Goal: Task Accomplishment & Management: Manage account settings

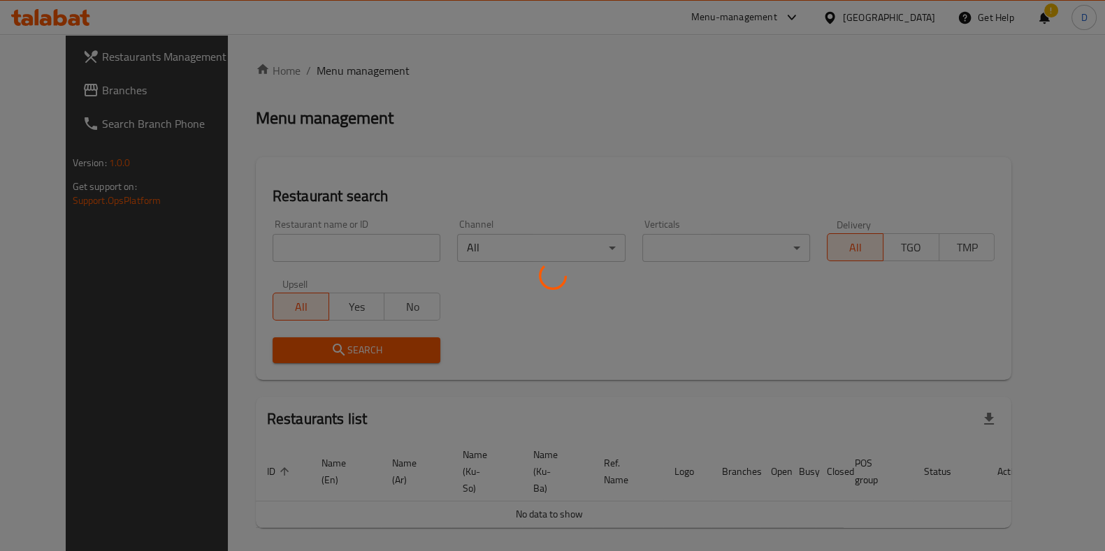
click at [351, 231] on div at bounding box center [552, 275] width 1105 height 551
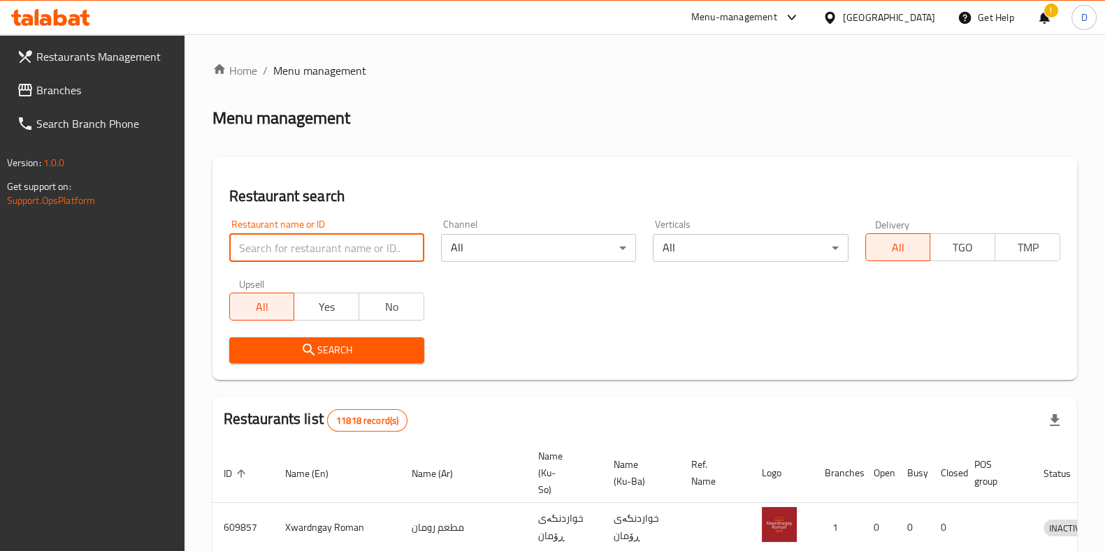
click at [345, 249] on input "search" at bounding box center [326, 248] width 195 height 28
type input "kabab"
click button "Search" at bounding box center [326, 350] width 195 height 26
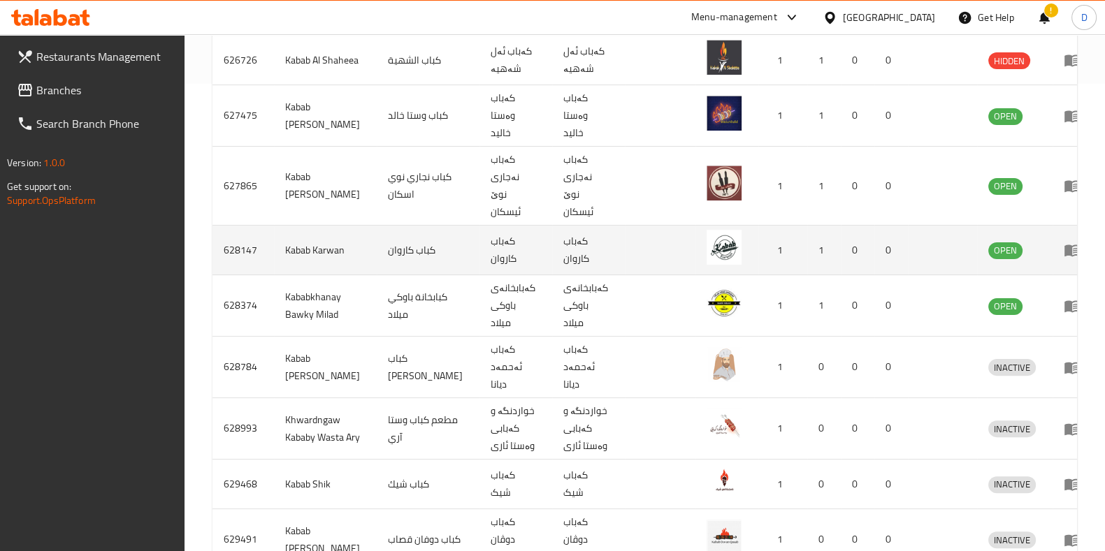
scroll to position [486, 0]
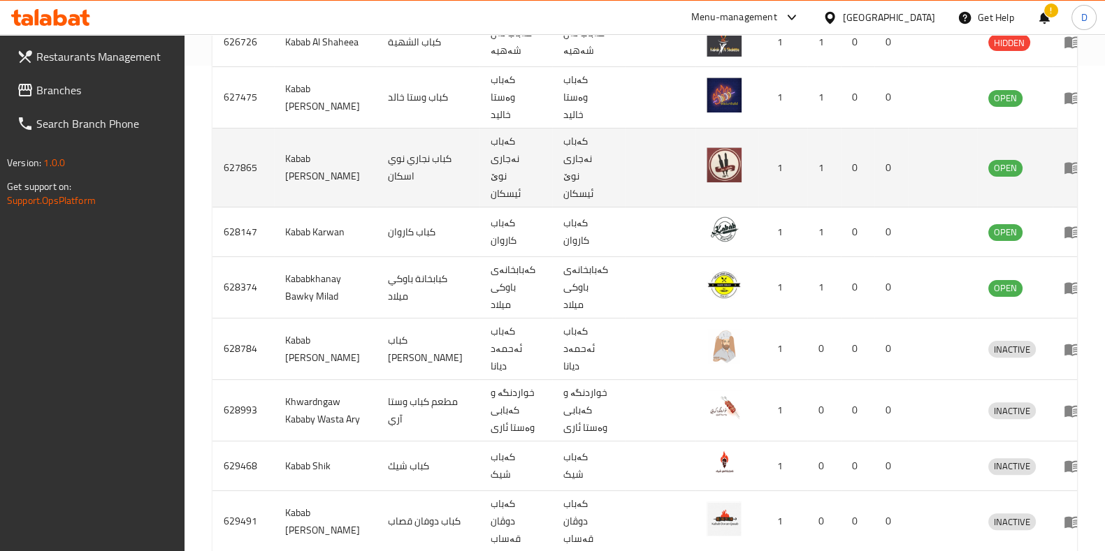
click at [1052, 139] on td "enhanced table" at bounding box center [1076, 168] width 48 height 79
click at [1063, 159] on icon "enhanced table" at bounding box center [1071, 167] width 17 height 17
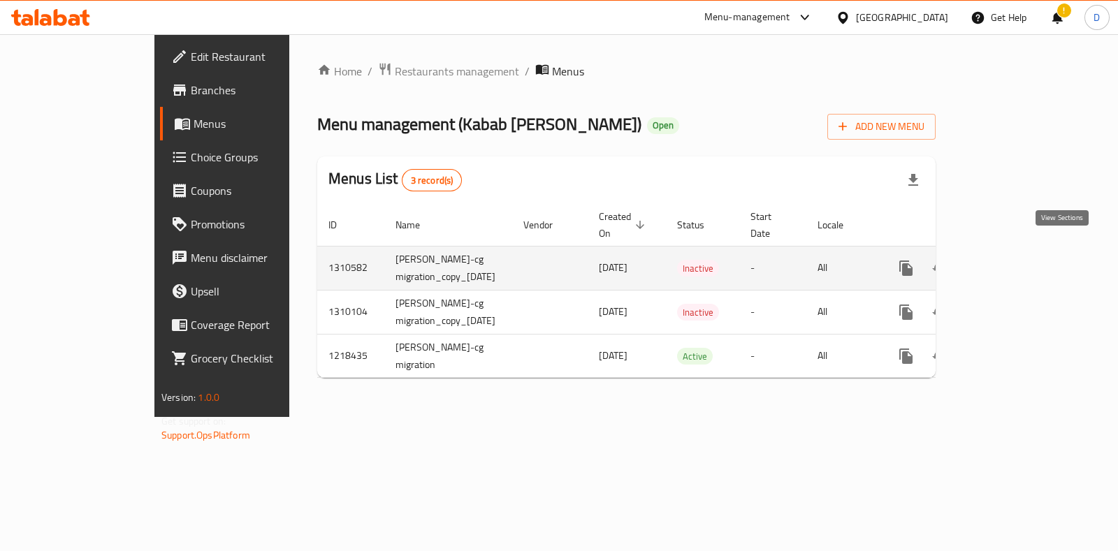
click at [1015, 260] on icon "enhanced table" at bounding box center [1006, 268] width 17 height 17
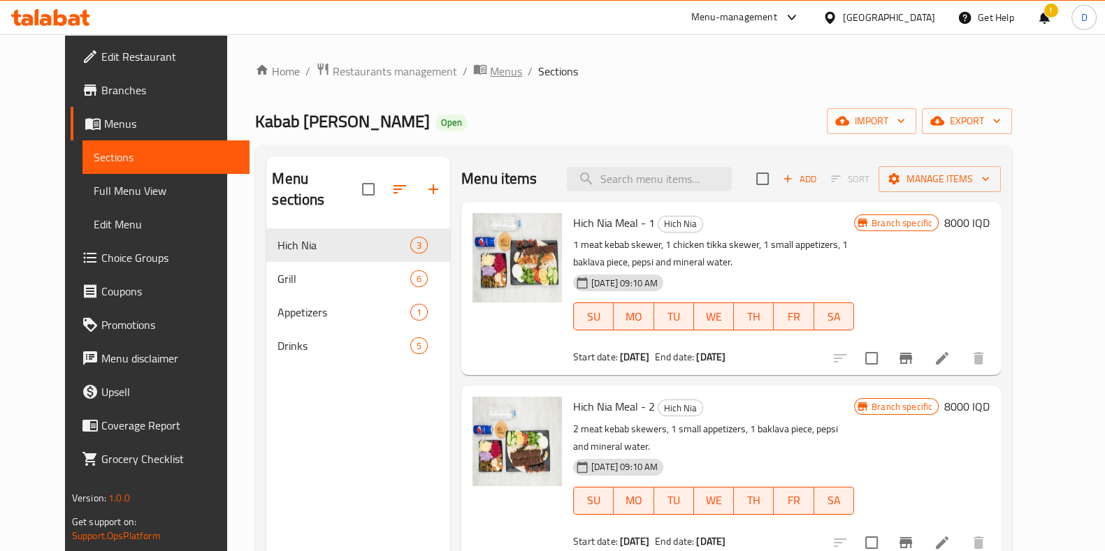
click at [490, 80] on span "Menus" at bounding box center [506, 71] width 32 height 17
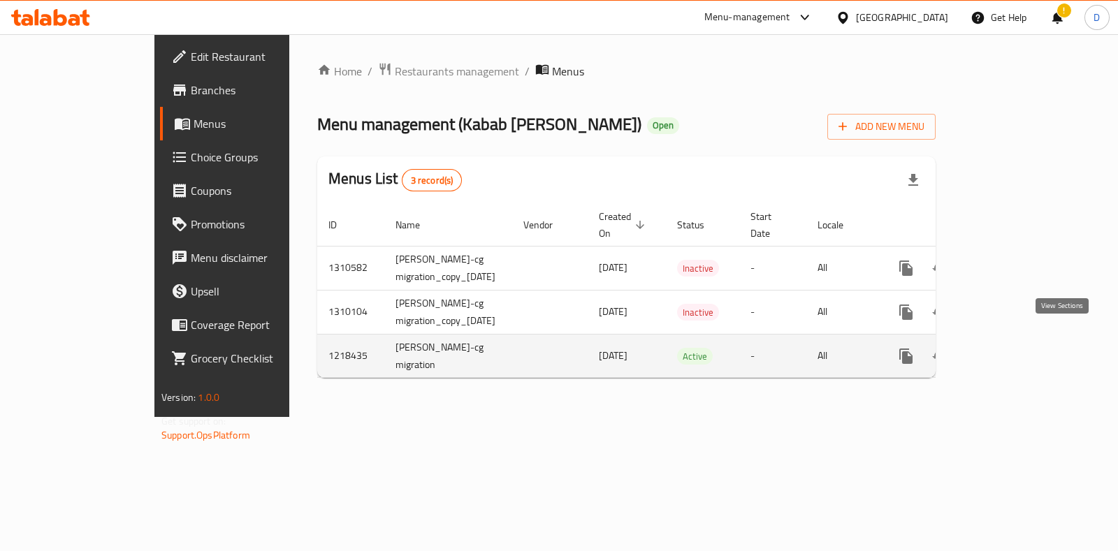
click at [1024, 347] on link "enhanced table" at bounding box center [1007, 357] width 34 height 34
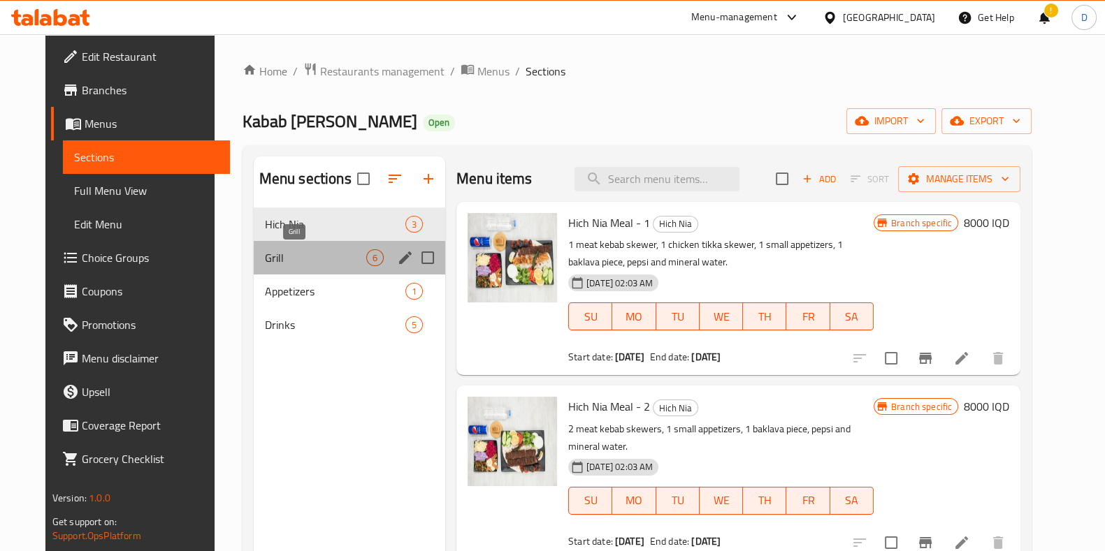
click at [294, 253] on span "Grill" at bounding box center [315, 257] width 101 height 17
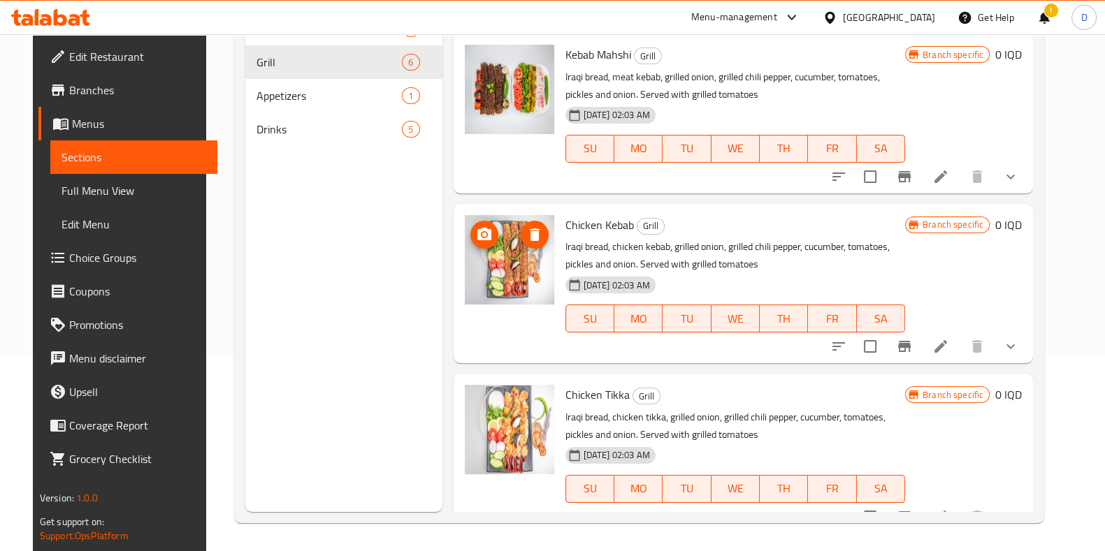
scroll to position [117, 0]
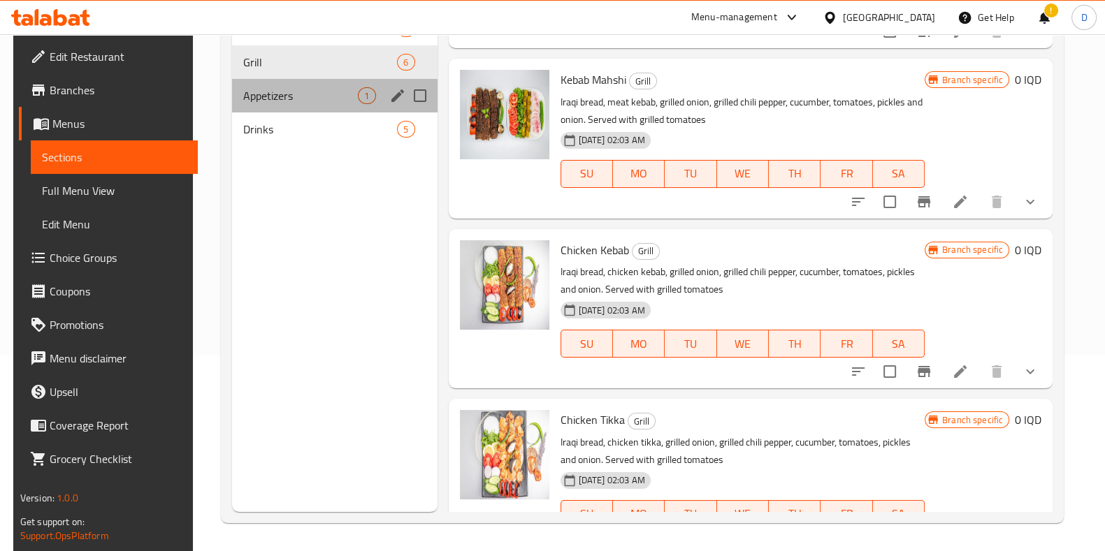
click at [267, 110] on div "Appetizers 1" at bounding box center [334, 96] width 205 height 34
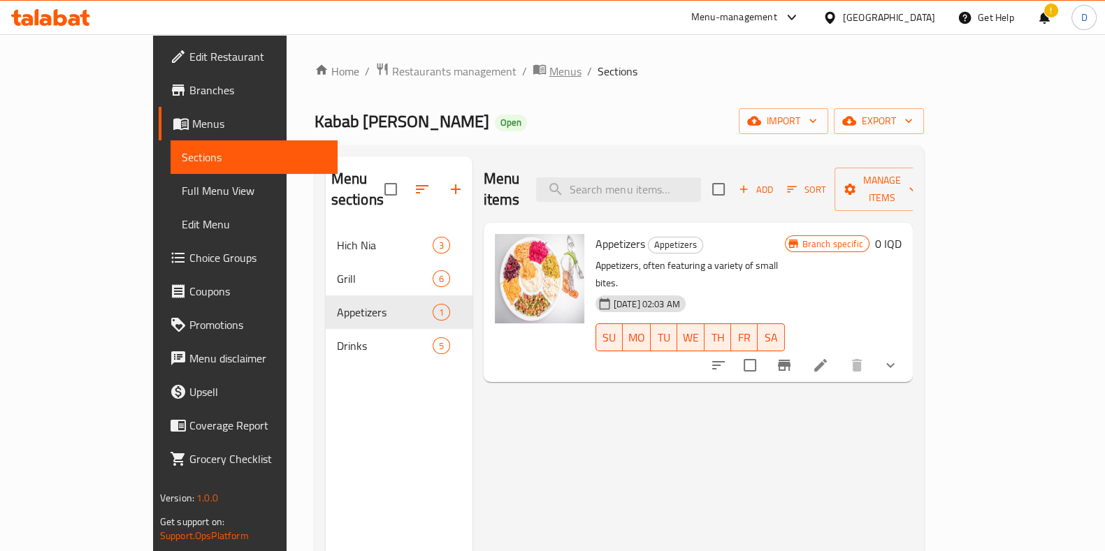
click at [532, 75] on span "breadcrumb" at bounding box center [540, 71] width 17 height 18
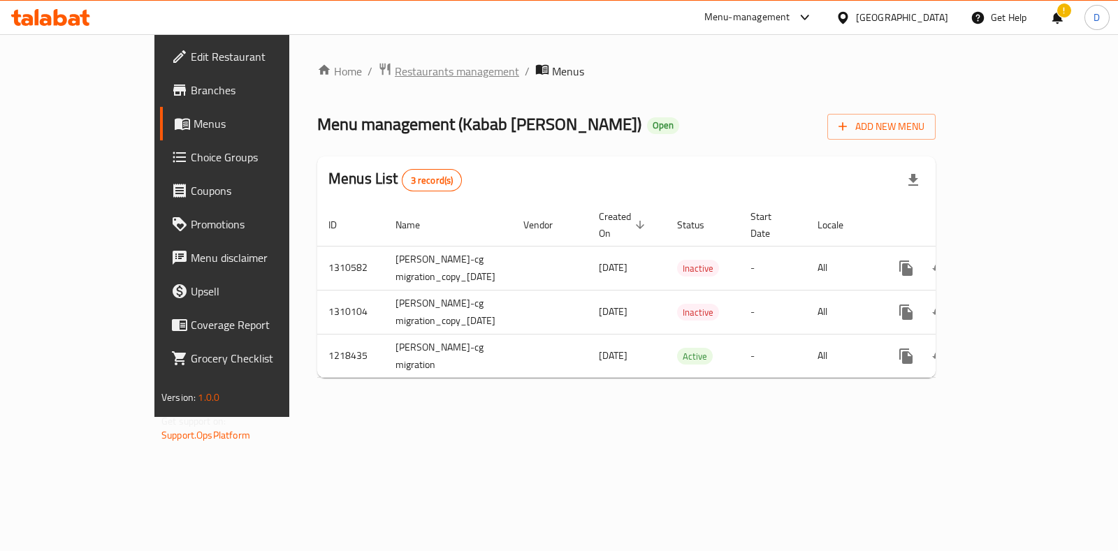
click at [395, 71] on span "Restaurants management" at bounding box center [457, 71] width 124 height 17
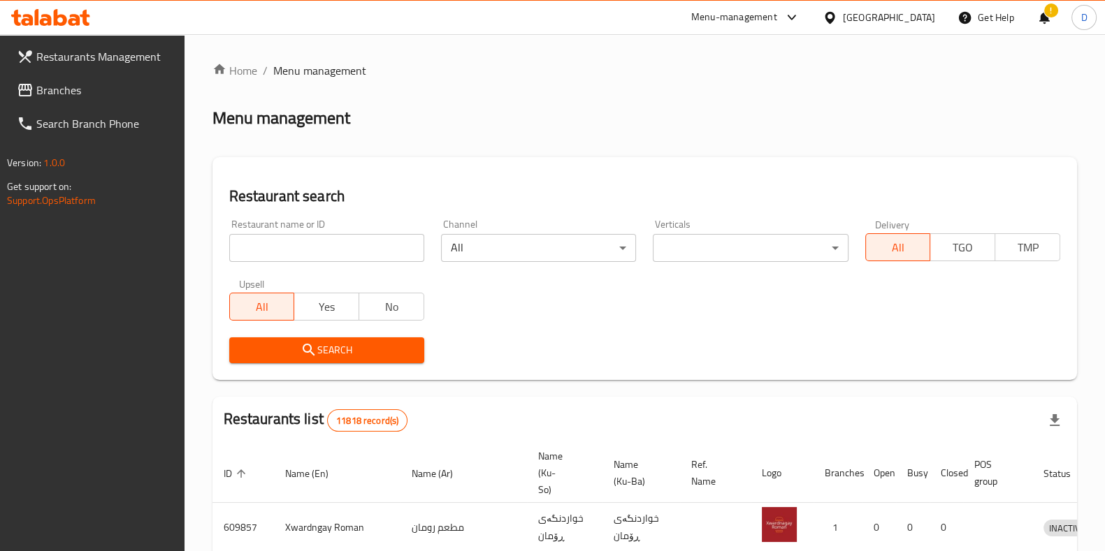
click at [376, 225] on div "Restaurant name or ID Restaurant name or ID" at bounding box center [326, 240] width 195 height 43
click at [370, 252] on input "search" at bounding box center [326, 248] width 195 height 28
type input "kabab"
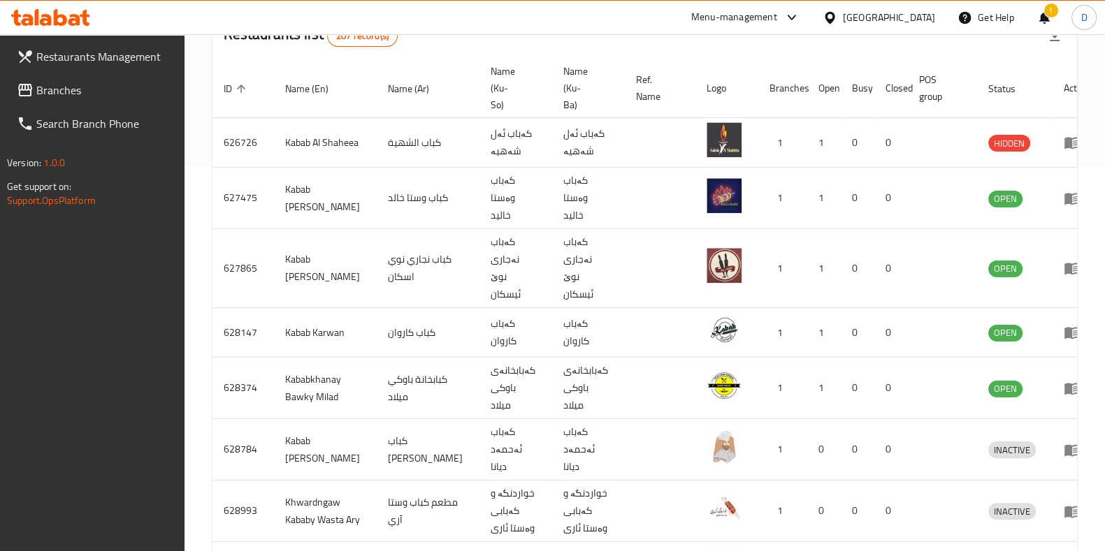
scroll to position [542, 0]
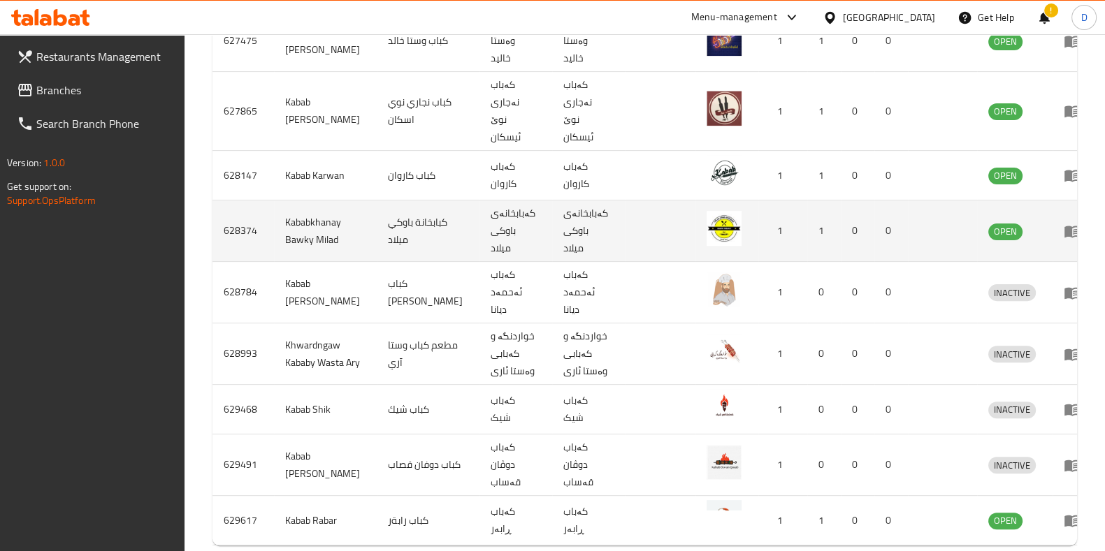
click at [1052, 201] on td "enhanced table" at bounding box center [1076, 231] width 48 height 61
click at [1063, 223] on icon "enhanced table" at bounding box center [1071, 231] width 17 height 17
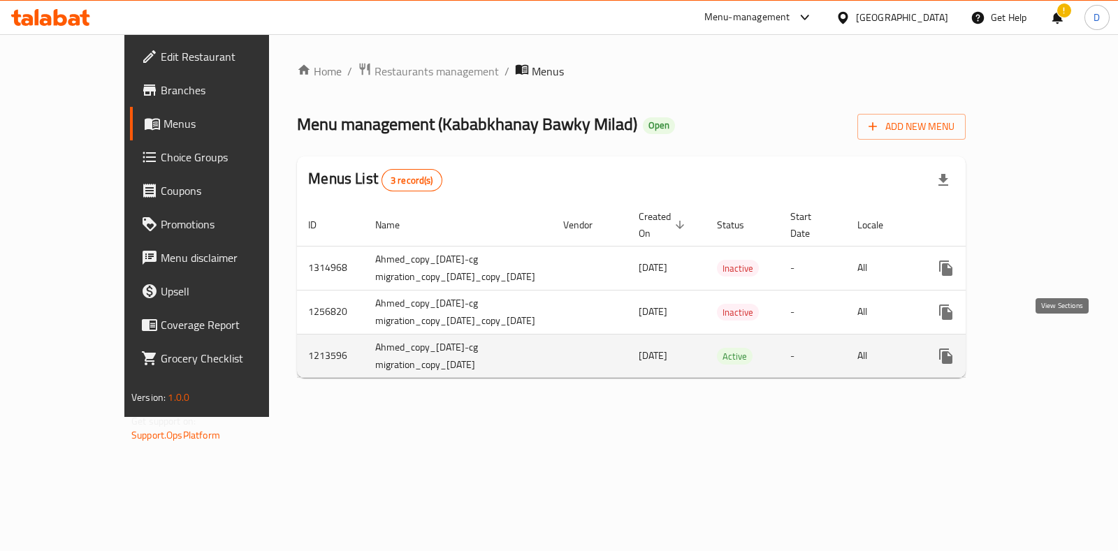
click at [1052, 341] on link "enhanced table" at bounding box center [1047, 357] width 34 height 34
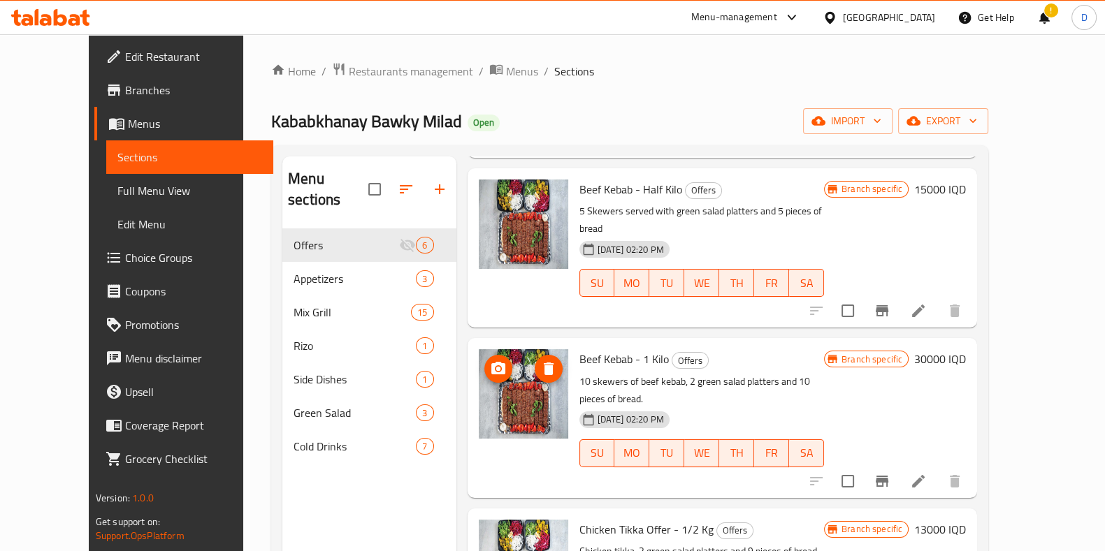
scroll to position [416, 0]
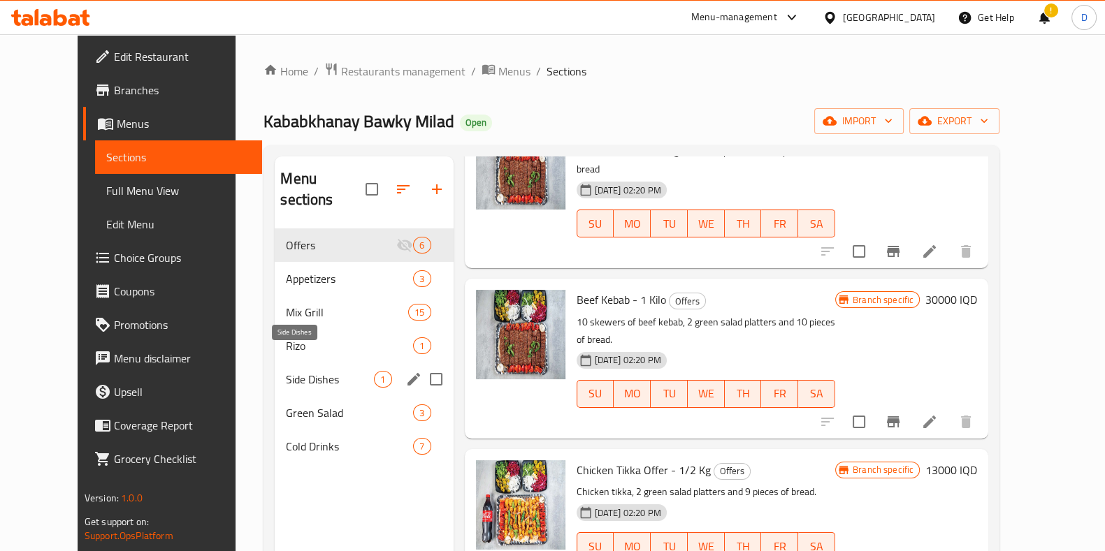
click at [303, 371] on span "Side Dishes" at bounding box center [330, 379] width 88 height 17
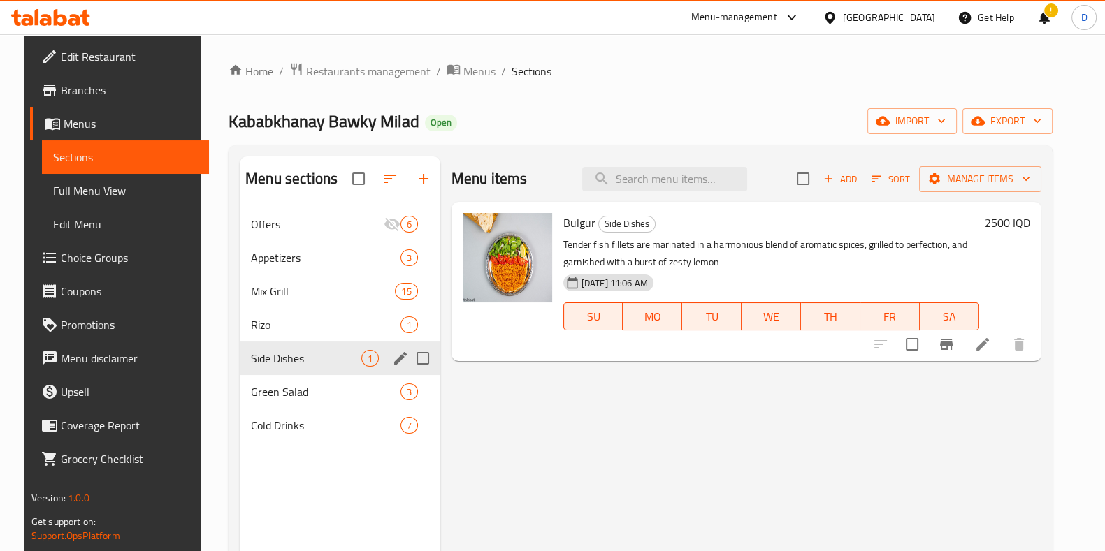
click at [304, 314] on div "Rizo 1" at bounding box center [340, 325] width 201 height 34
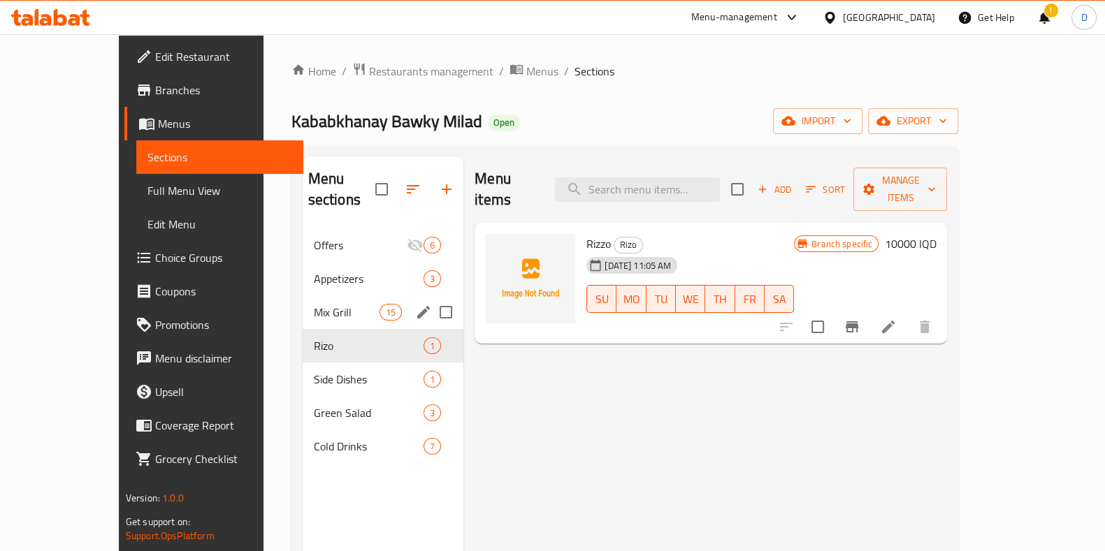
click at [308, 296] on div "Mix Grill 15" at bounding box center [383, 313] width 161 height 34
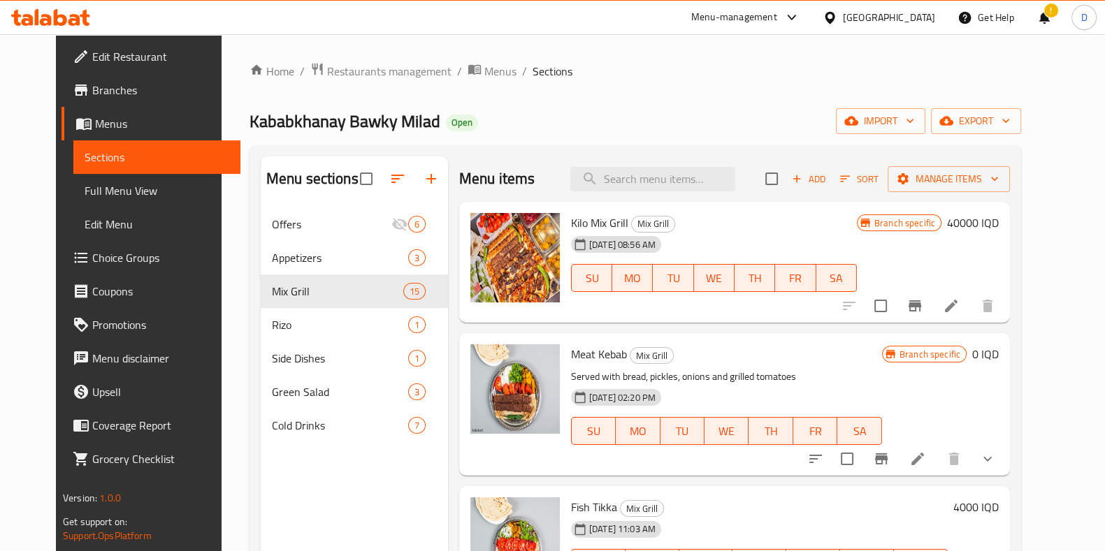
scroll to position [33, 0]
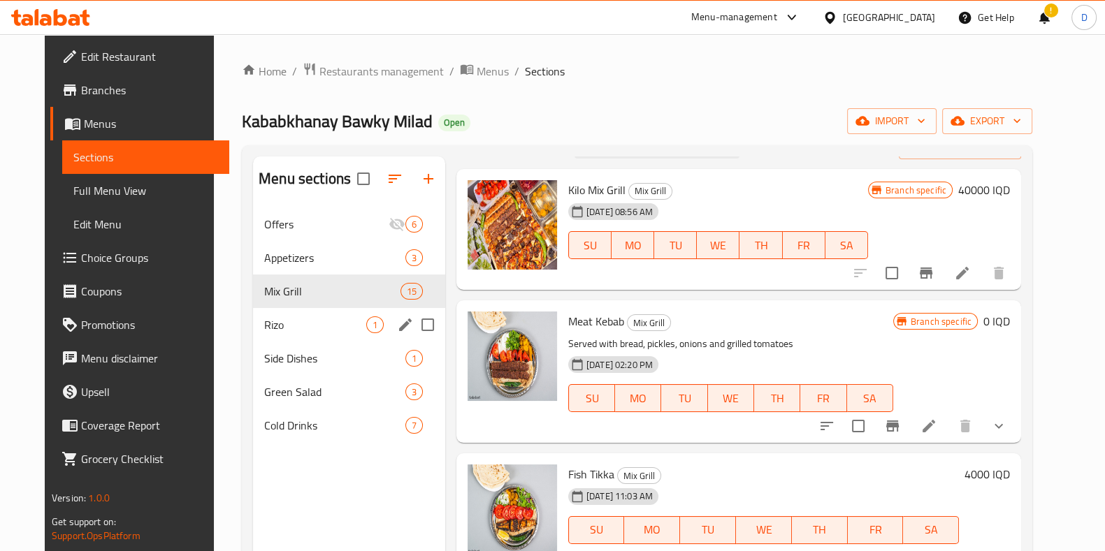
click at [355, 333] on div "Rizo 1" at bounding box center [349, 325] width 192 height 34
